Goal: Information Seeking & Learning: Learn about a topic

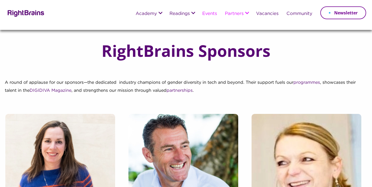
click at [207, 15] on link "Events" at bounding box center [209, 13] width 15 height 5
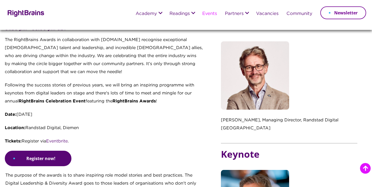
scroll to position [212, 0]
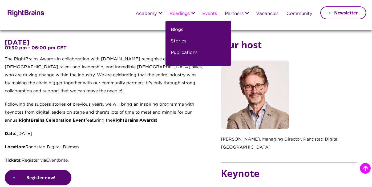
click at [182, 30] on li "Blogs" at bounding box center [198, 31] width 54 height 11
click at [179, 31] on link "Blogs" at bounding box center [177, 31] width 12 height 11
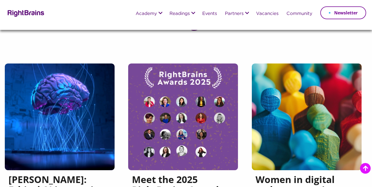
scroll to position [55, 0]
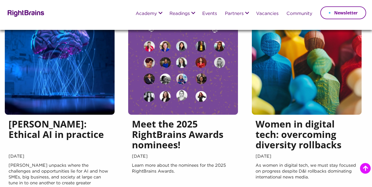
click at [186, 129] on h5 "Meet the 2025 RightBrains Awards nominees!" at bounding box center [183, 135] width 102 height 34
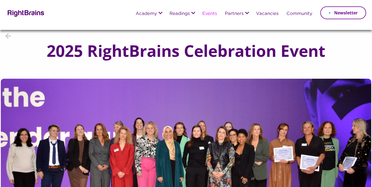
scroll to position [212, 0]
